Goal: Transaction & Acquisition: Purchase product/service

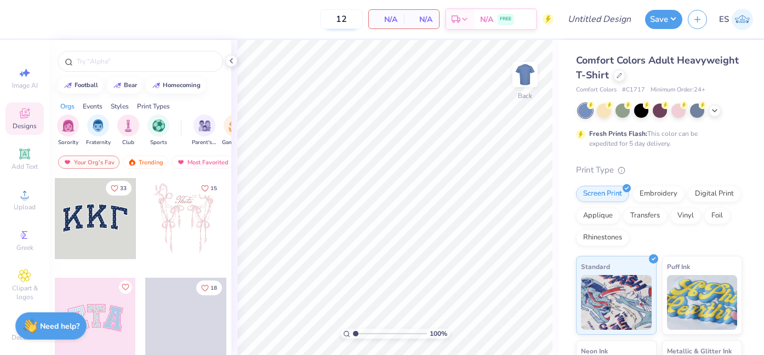
click at [350, 19] on input "12" at bounding box center [341, 19] width 43 height 20
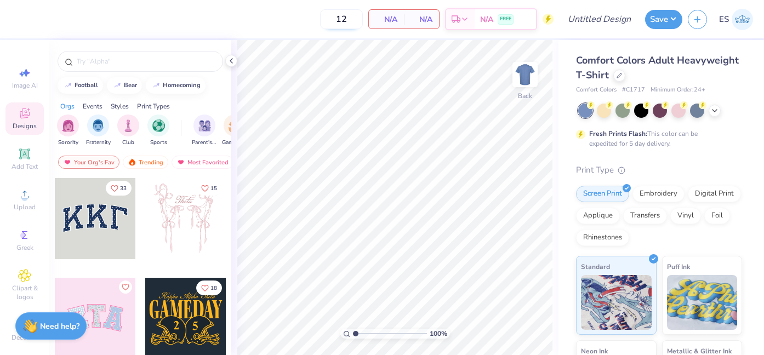
type input "1"
click at [96, 228] on div at bounding box center [95, 218] width 81 height 81
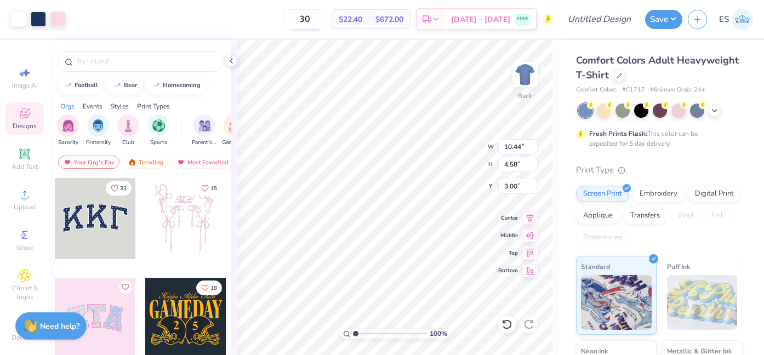
click at [326, 15] on input "30" at bounding box center [304, 19] width 43 height 20
type input "3"
type input "5"
type input "12"
click at [617, 77] on icon at bounding box center [619, 74] width 5 height 5
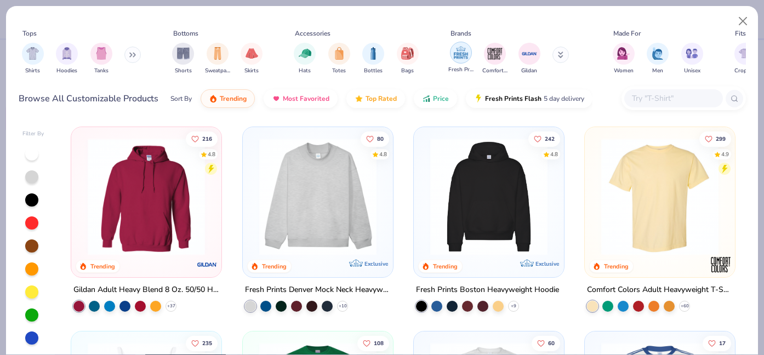
click at [463, 56] on img "filter for Fresh Prints" at bounding box center [461, 52] width 16 height 16
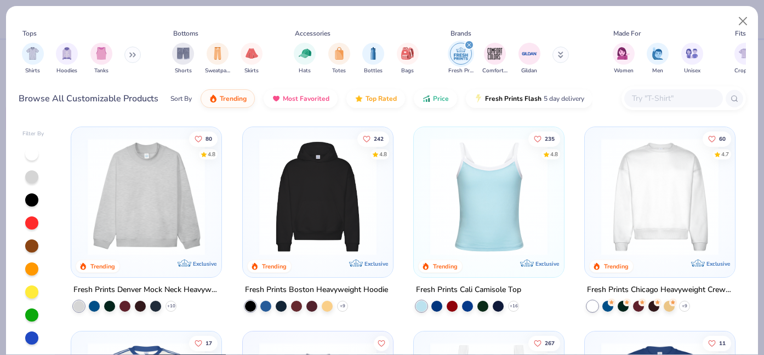
click at [294, 193] on img at bounding box center [318, 196] width 128 height 117
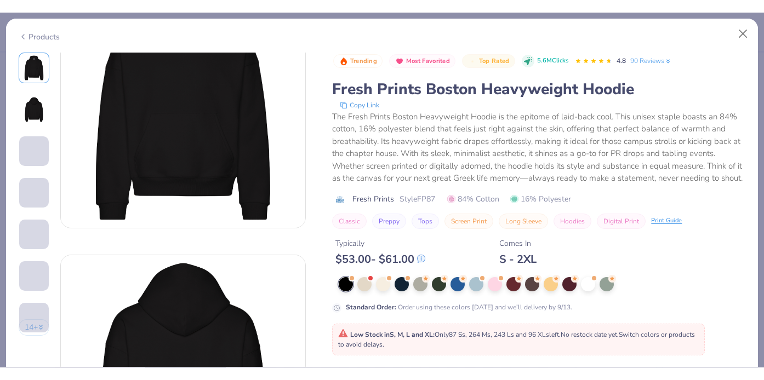
scroll to position [153, 0]
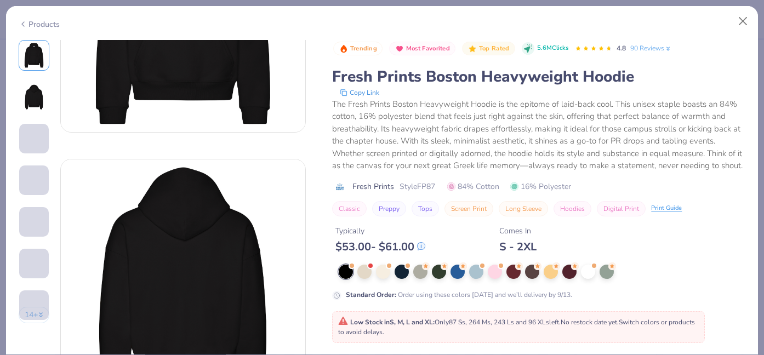
click at [426, 149] on div "The Fresh Prints Boston Heavyweight Hoodie is the epitome of laid-back cool. Th…" at bounding box center [538, 135] width 413 height 74
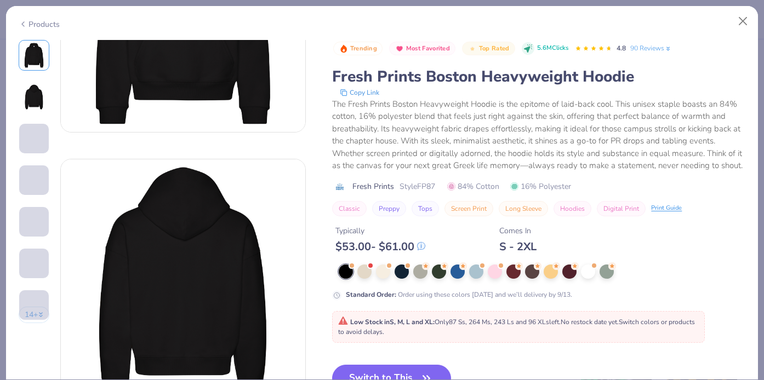
click at [384, 355] on button "Switch to This" at bounding box center [391, 378] width 119 height 27
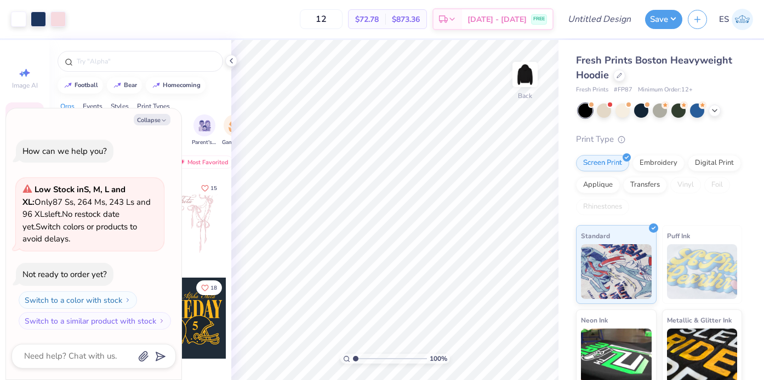
type textarea "x"
click at [343, 22] on input "12" at bounding box center [321, 19] width 43 height 20
type input "1"
type input "12"
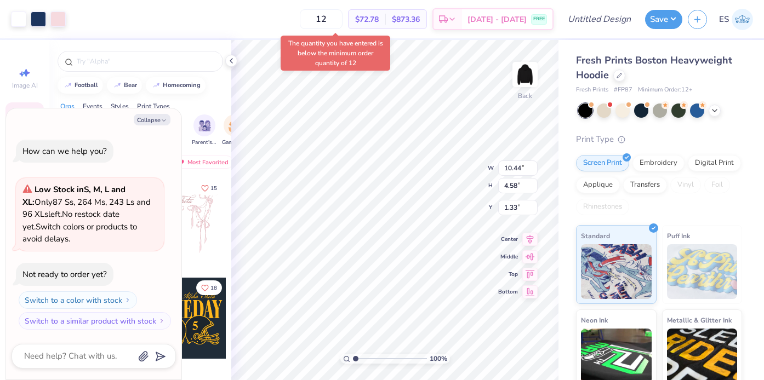
type textarea "x"
type input "3.32"
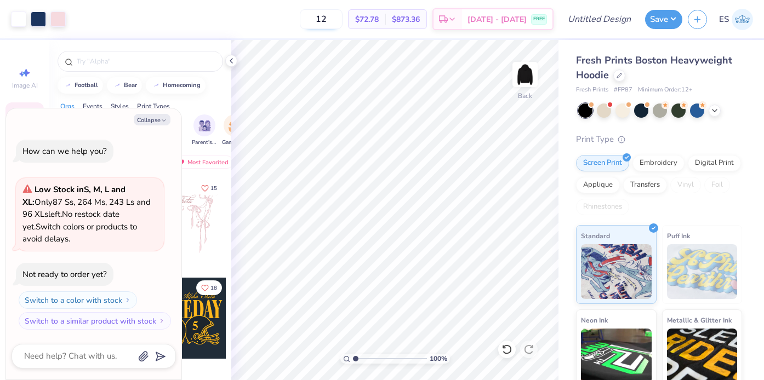
click at [343, 18] on input "12" at bounding box center [321, 19] width 43 height 20
click at [523, 76] on img at bounding box center [525, 75] width 44 height 44
click at [153, 117] on button "Collapse" at bounding box center [152, 120] width 37 height 12
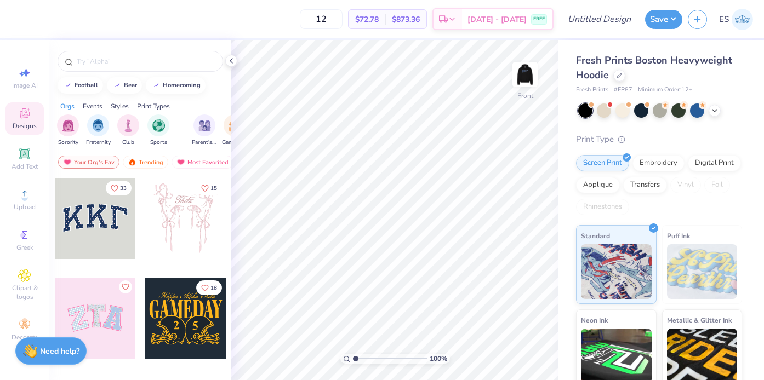
click at [107, 317] on div at bounding box center [95, 318] width 81 height 81
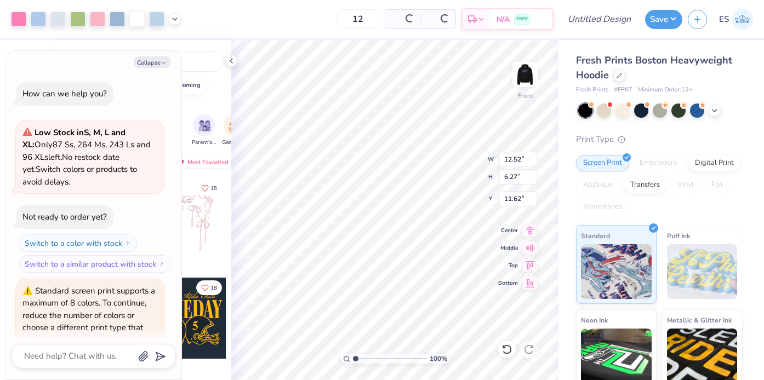
scroll to position [52, 0]
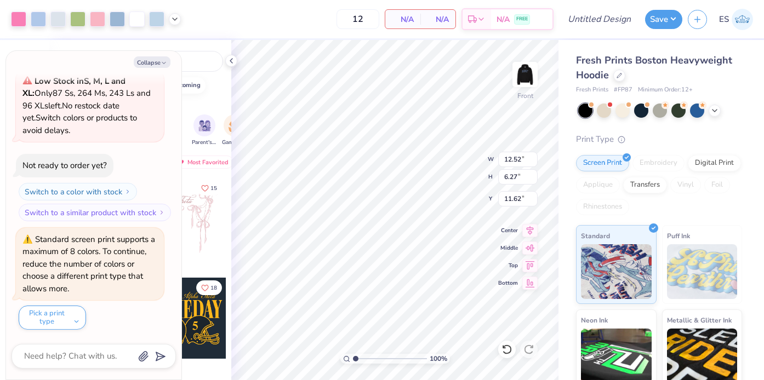
type textarea "x"
type input "6.07"
click at [373, 19] on input "12" at bounding box center [358, 19] width 43 height 20
type input "1"
type input "50"
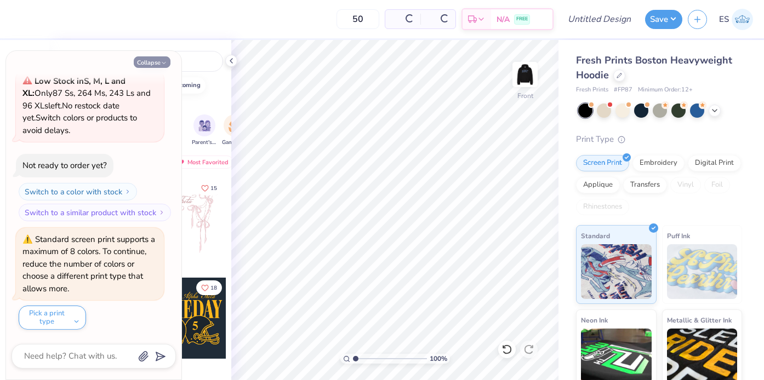
click at [155, 63] on button "Collapse" at bounding box center [152, 62] width 37 height 12
type textarea "x"
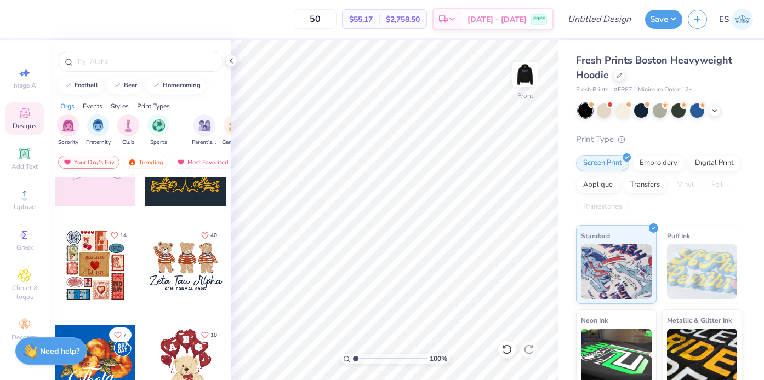
scroll to position [168, 0]
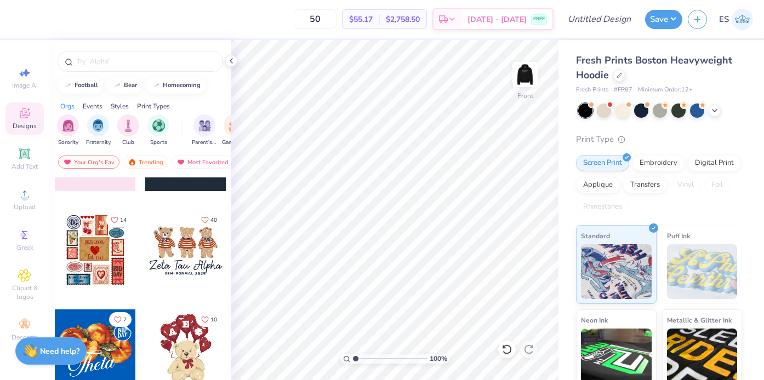
click at [170, 246] on div at bounding box center [185, 250] width 81 height 81
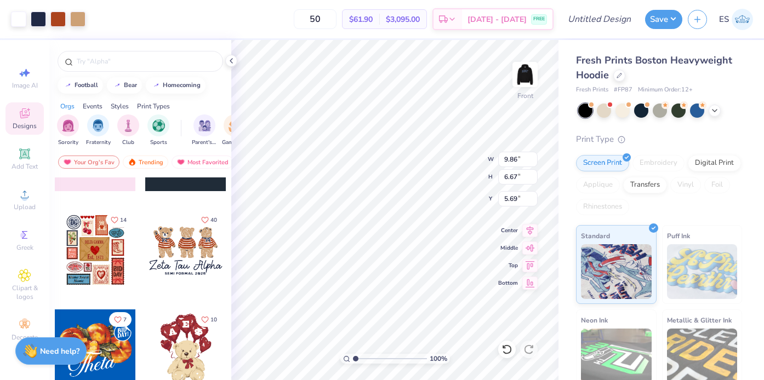
type input "5.69"
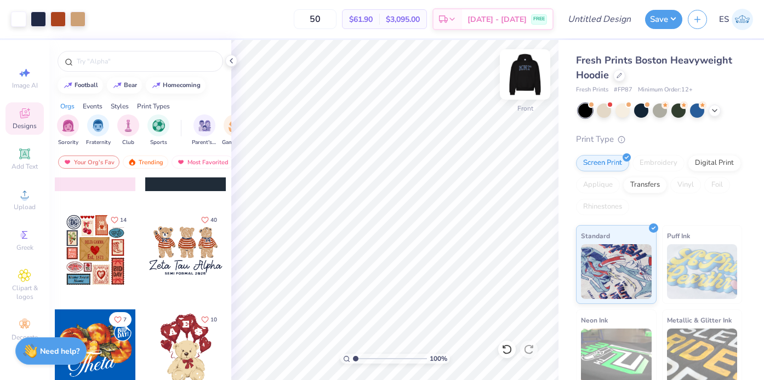
click at [520, 70] on img at bounding box center [525, 75] width 44 height 44
click at [327, 18] on input "50" at bounding box center [315, 19] width 43 height 20
click at [228, 60] on icon at bounding box center [231, 60] width 9 height 9
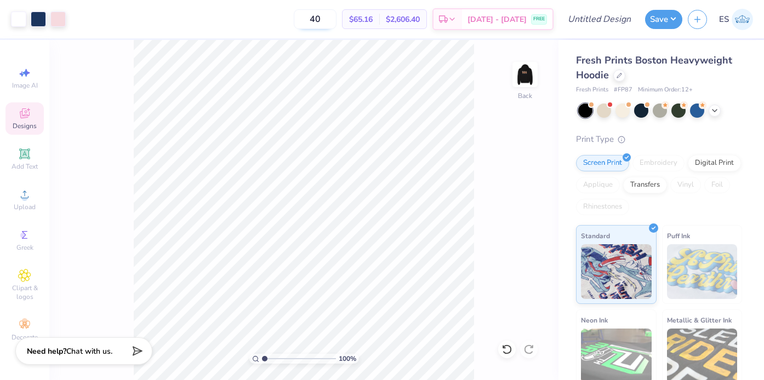
click at [329, 23] on input "40" at bounding box center [315, 19] width 43 height 20
type input "50"
